Goal: Transaction & Acquisition: Purchase product/service

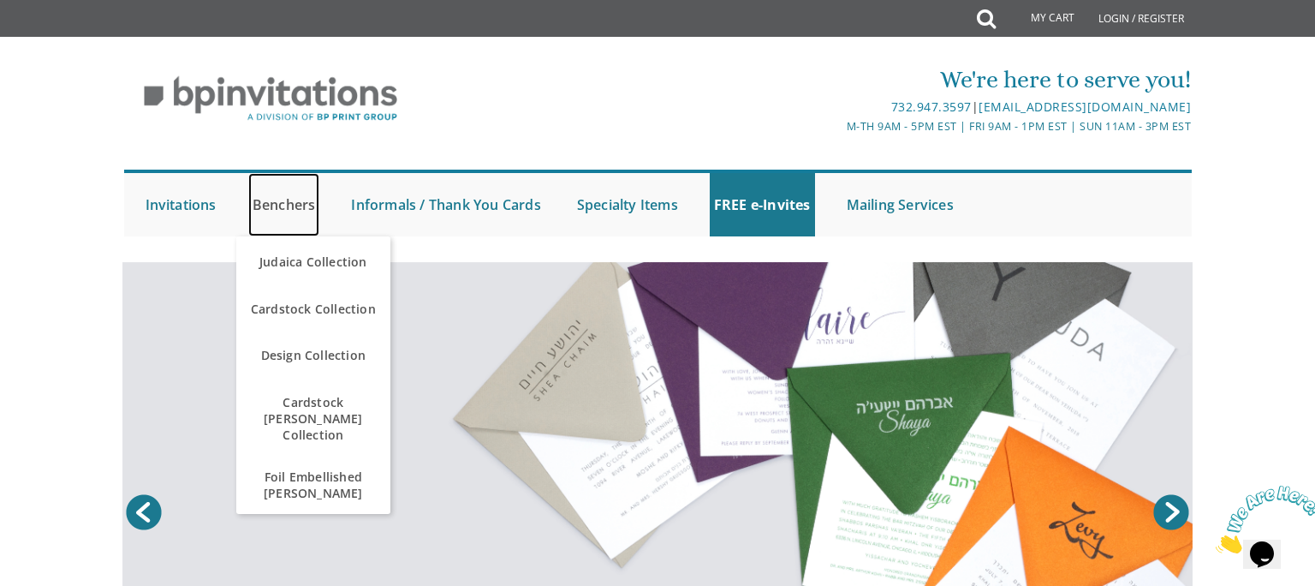
click at [261, 211] on link "Benchers" at bounding box center [284, 204] width 72 height 63
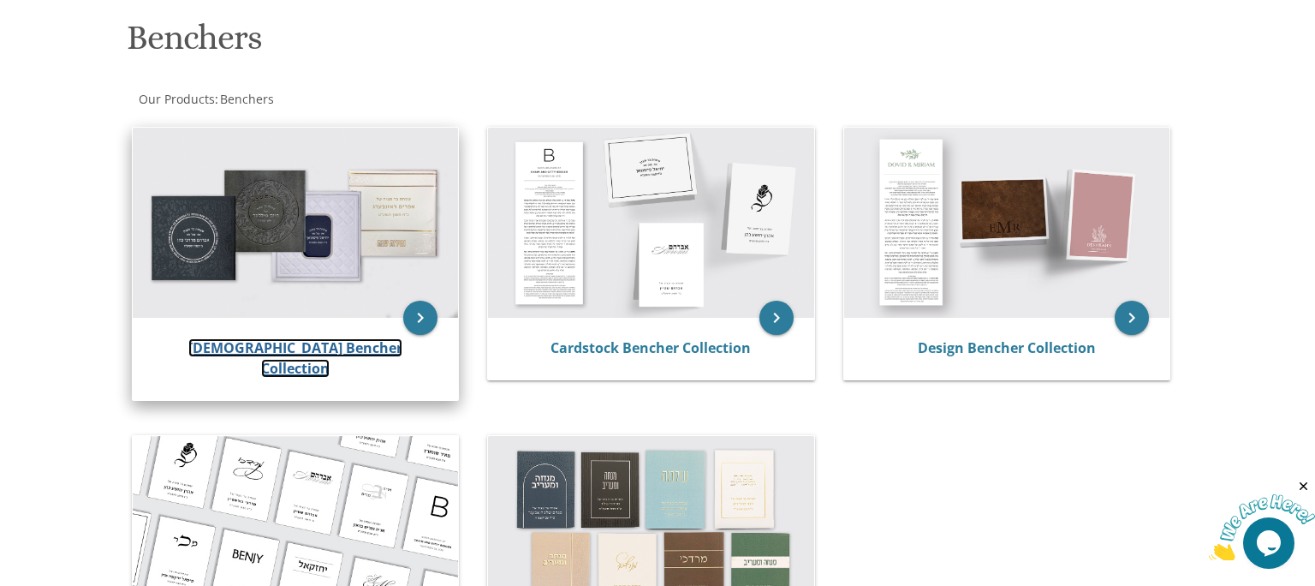
click at [327, 352] on link "[DEMOGRAPHIC_DATA] Bencher Collection" at bounding box center [295, 357] width 214 height 39
click at [326, 345] on link "[DEMOGRAPHIC_DATA] Bencher Collection" at bounding box center [295, 357] width 214 height 39
click at [427, 313] on icon "keyboard_arrow_right" at bounding box center [420, 318] width 34 height 34
click at [418, 319] on icon "keyboard_arrow_right" at bounding box center [420, 318] width 34 height 34
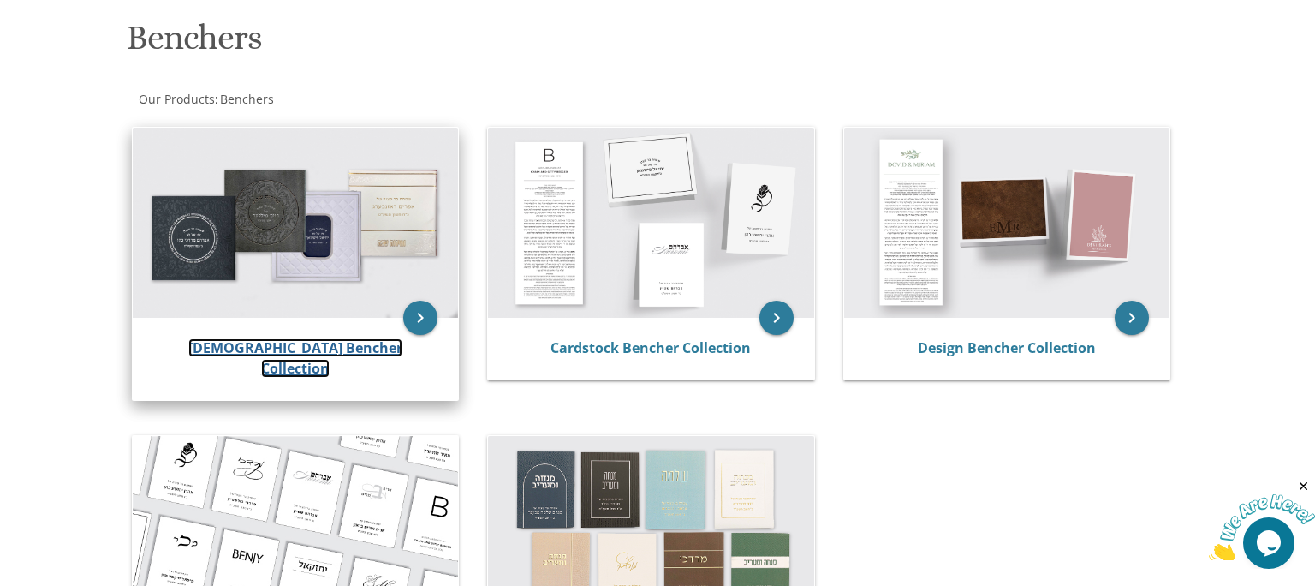
click at [259, 348] on link "[DEMOGRAPHIC_DATA] Bencher Collection" at bounding box center [295, 357] width 214 height 39
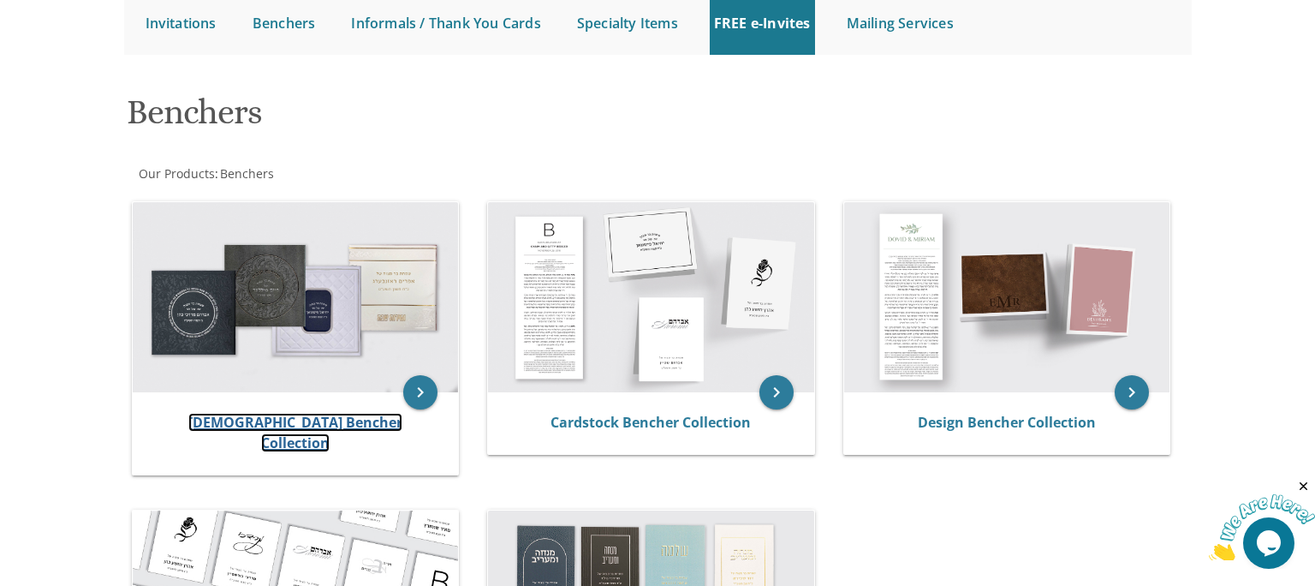
scroll to position [185, 0]
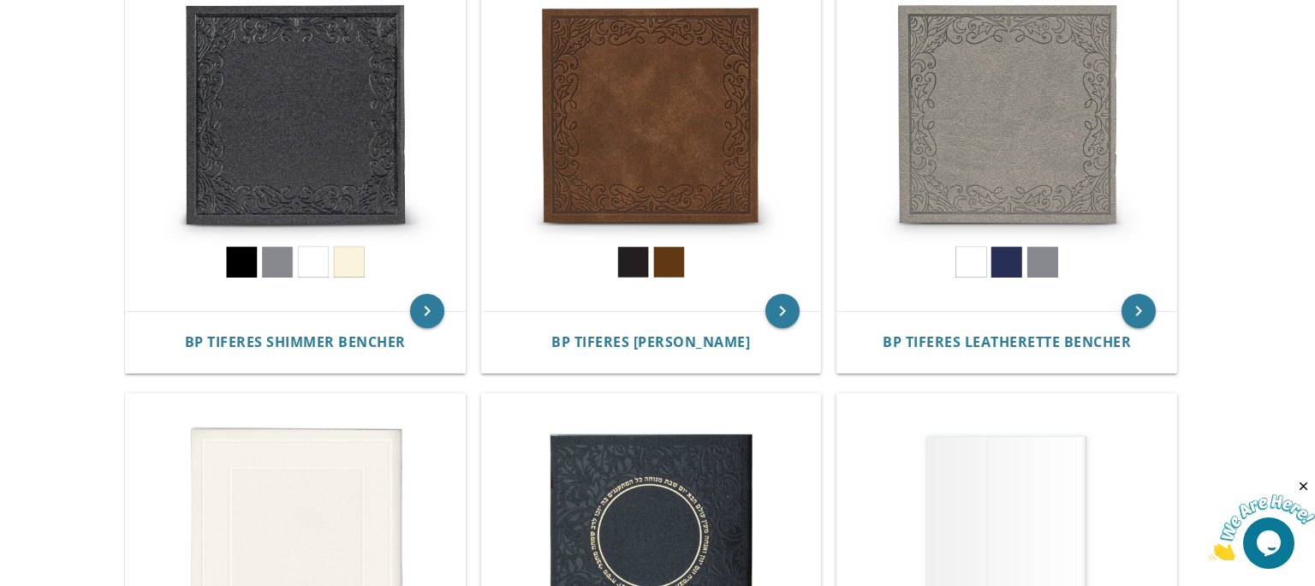
scroll to position [421, 0]
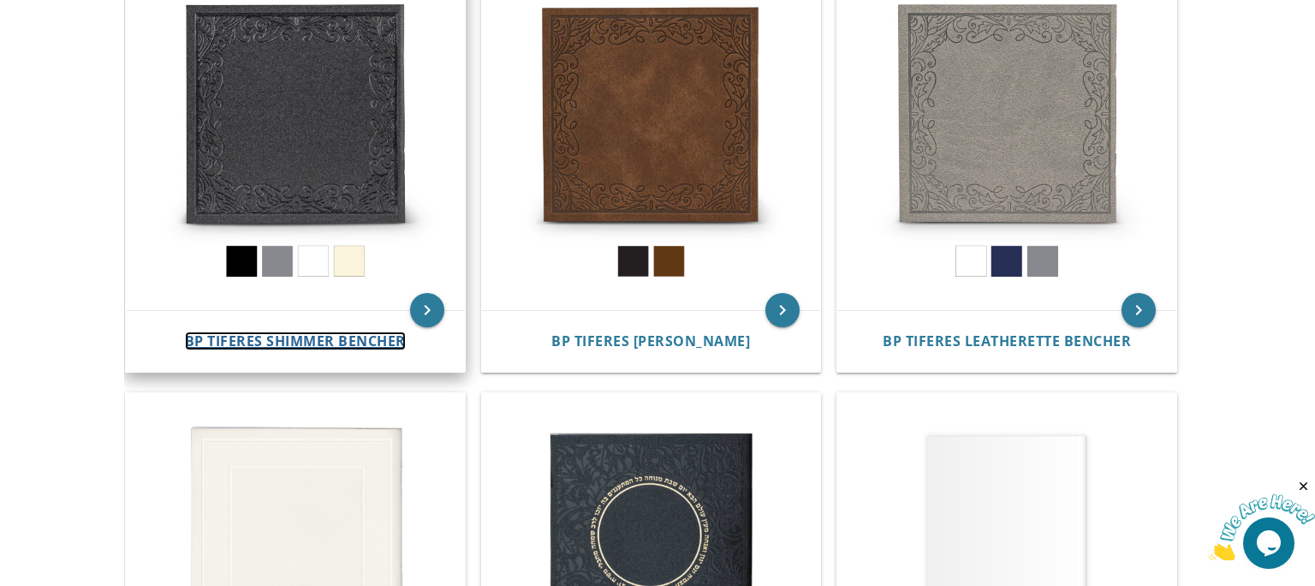
click at [337, 337] on span "BP Tiferes Shimmer Bencher" at bounding box center [295, 340] width 221 height 19
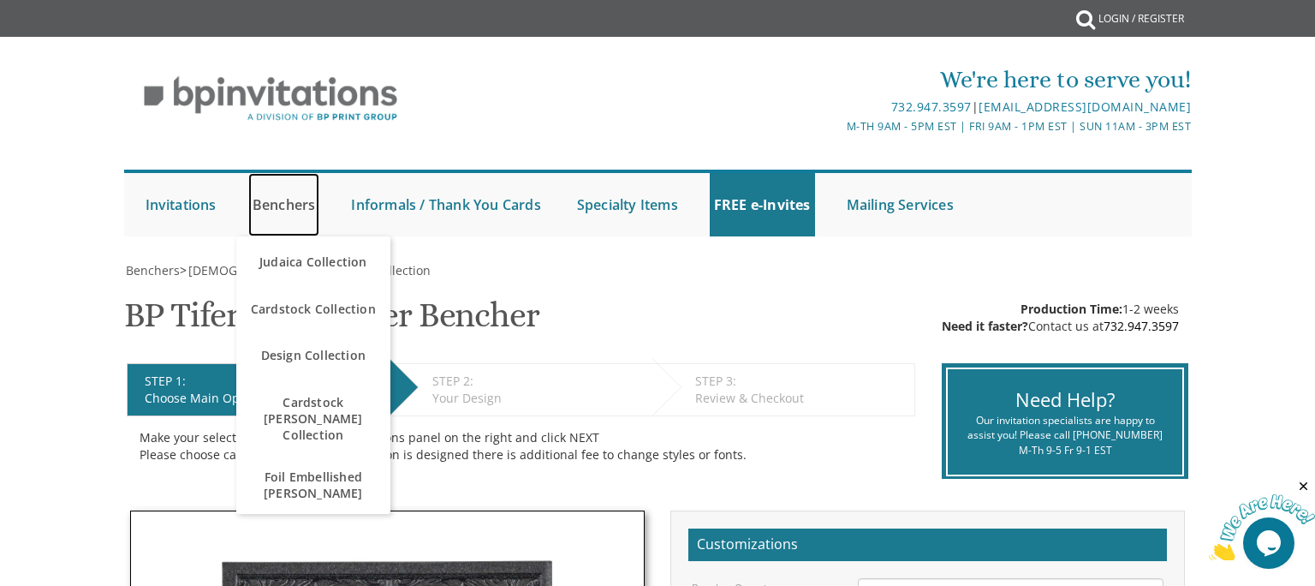
click at [290, 203] on link "Benchers" at bounding box center [284, 204] width 72 height 63
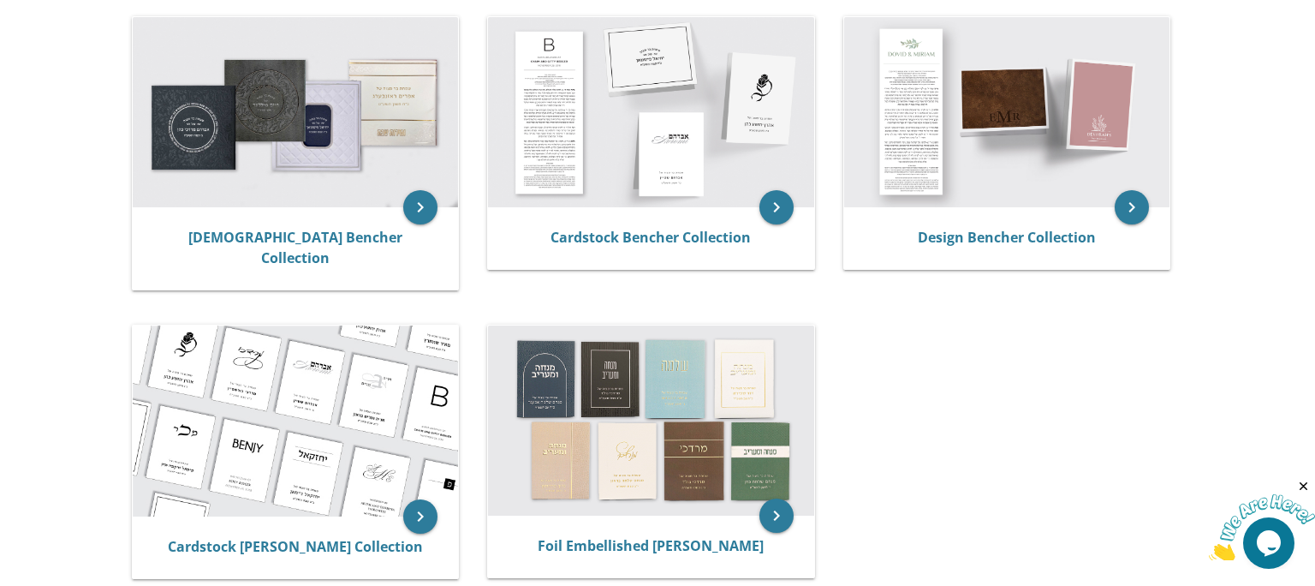
scroll to position [363, 0]
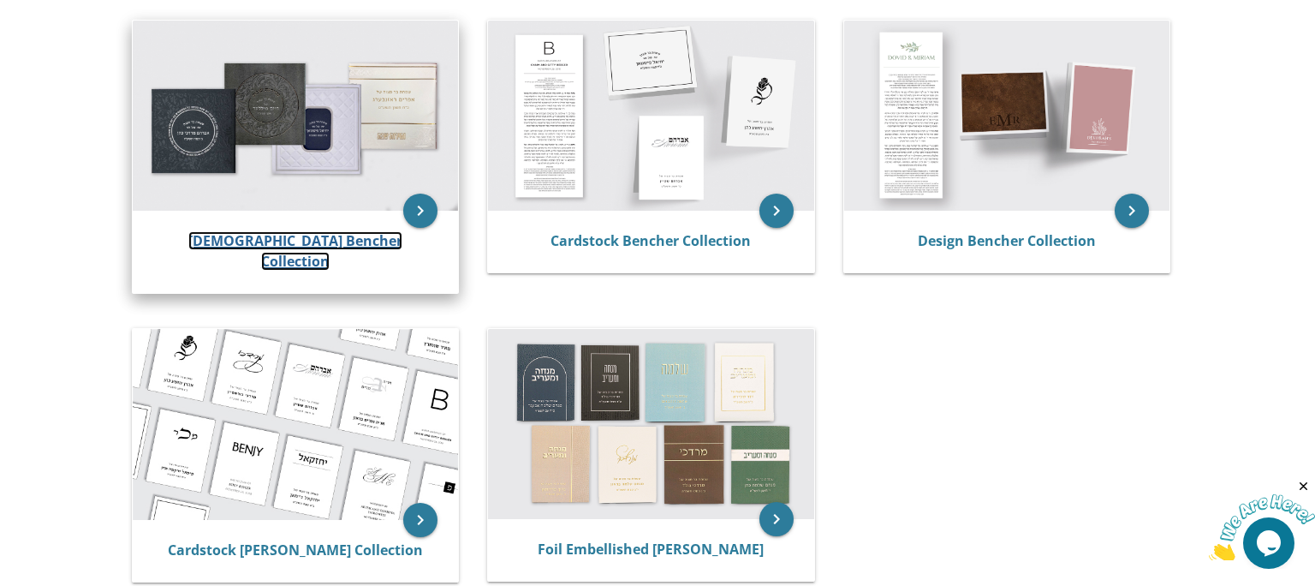
click at [304, 239] on link "[DEMOGRAPHIC_DATA] Bencher Collection" at bounding box center [295, 250] width 214 height 39
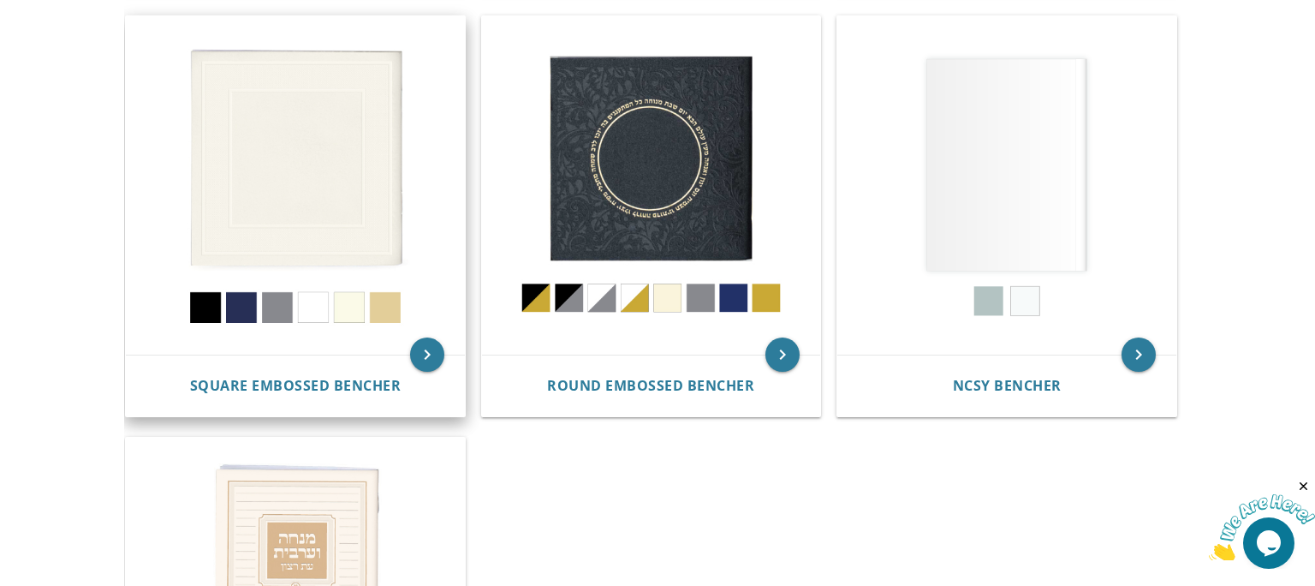
scroll to position [795, 0]
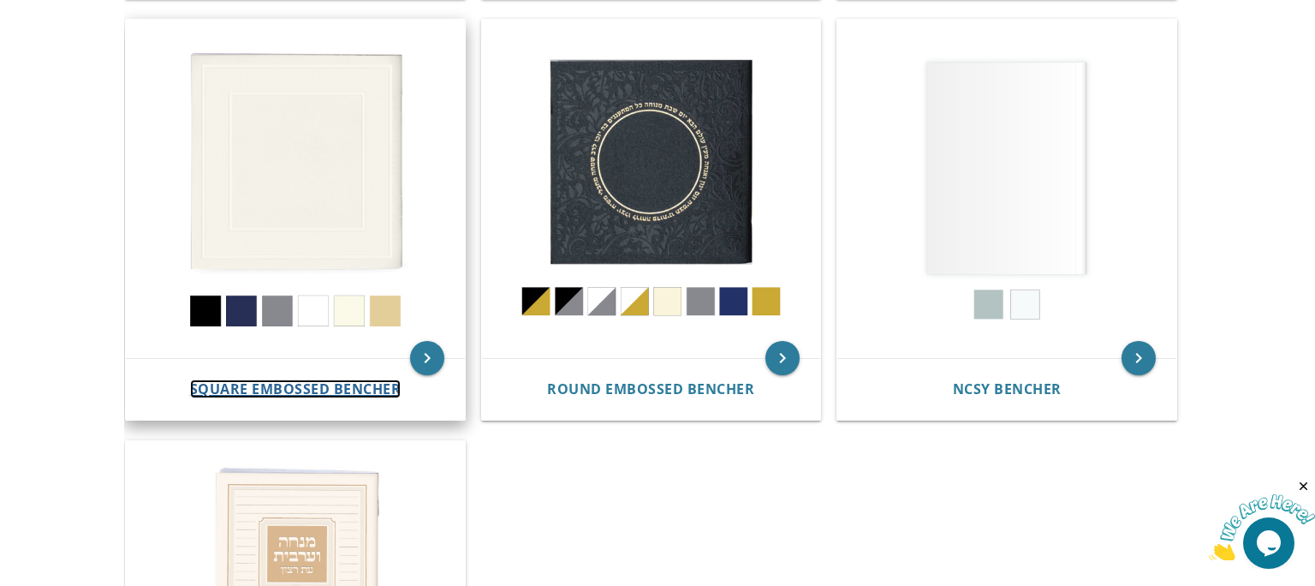
click at [314, 385] on span "Square Embossed Bencher" at bounding box center [295, 388] width 211 height 19
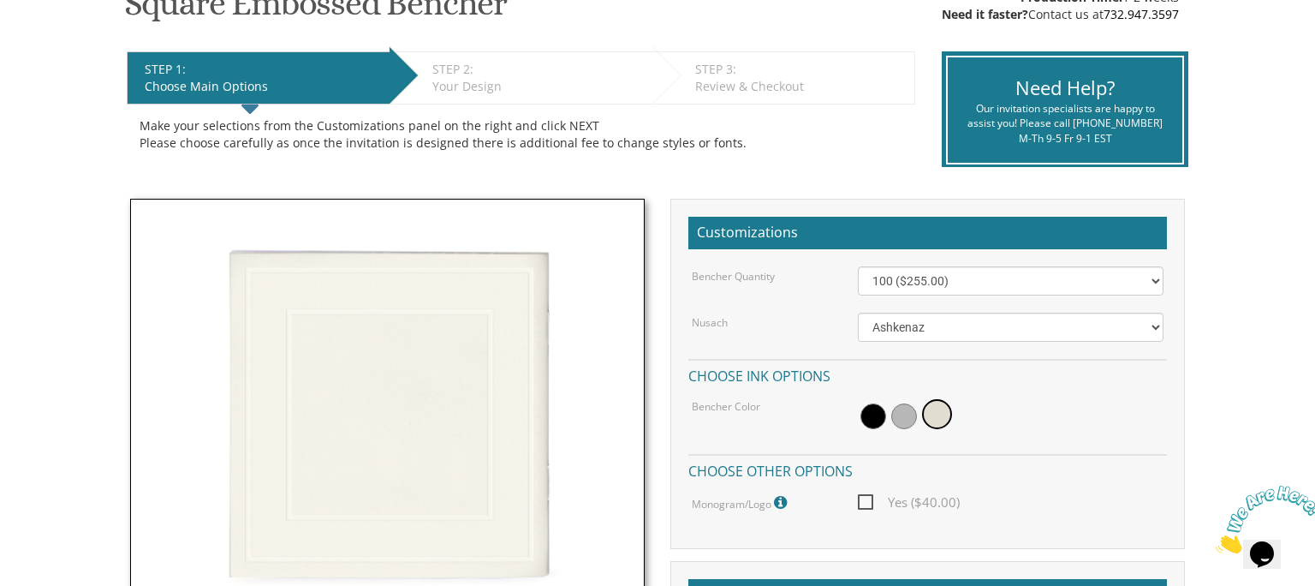
scroll to position [229, 0]
